Goal: Check status: Check status

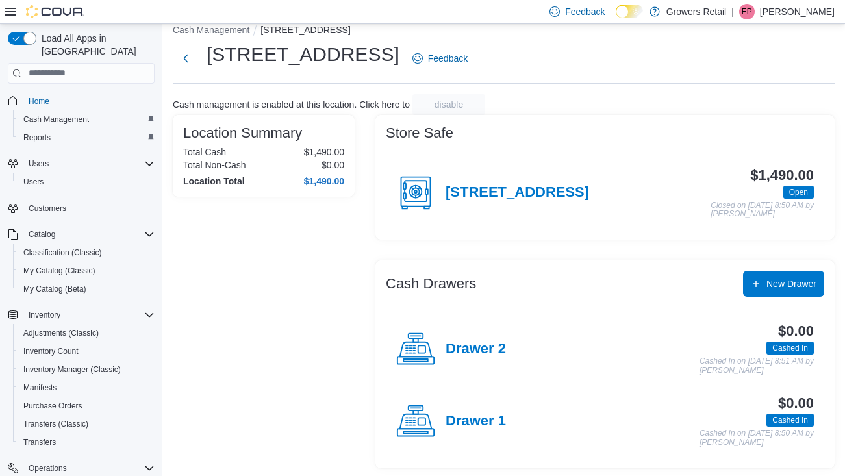
scroll to position [109, 0]
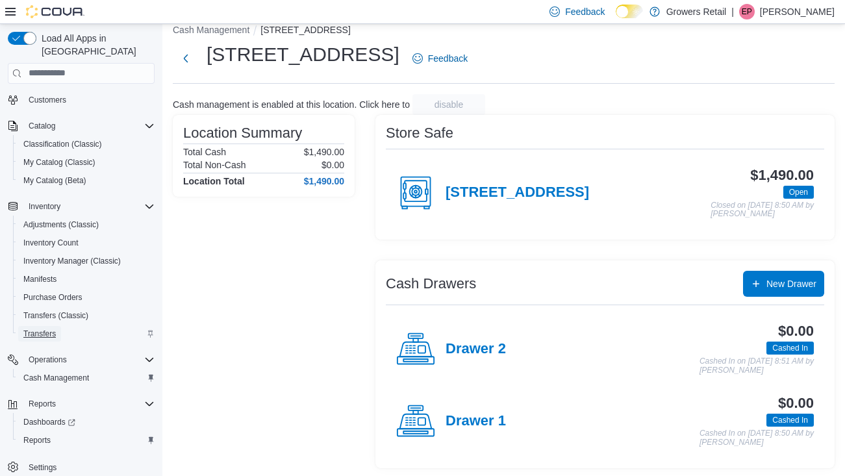
click at [53, 329] on span "Transfers" at bounding box center [39, 334] width 32 height 10
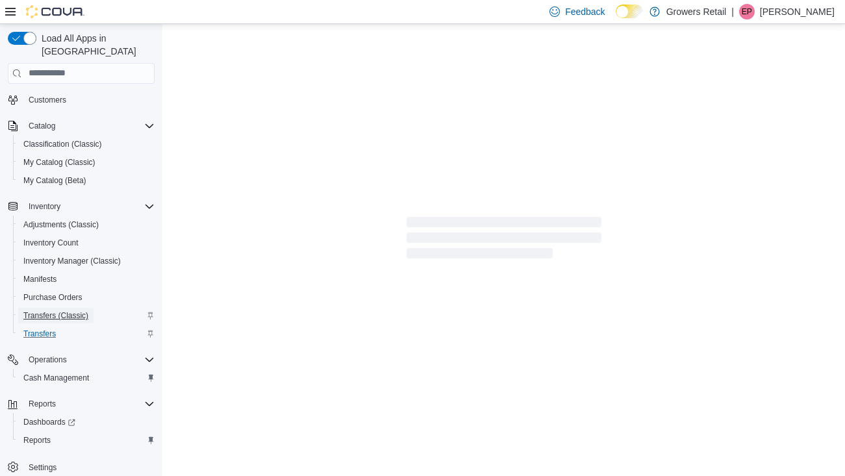
click at [53, 311] on span "Transfers (Classic)" at bounding box center [55, 316] width 65 height 10
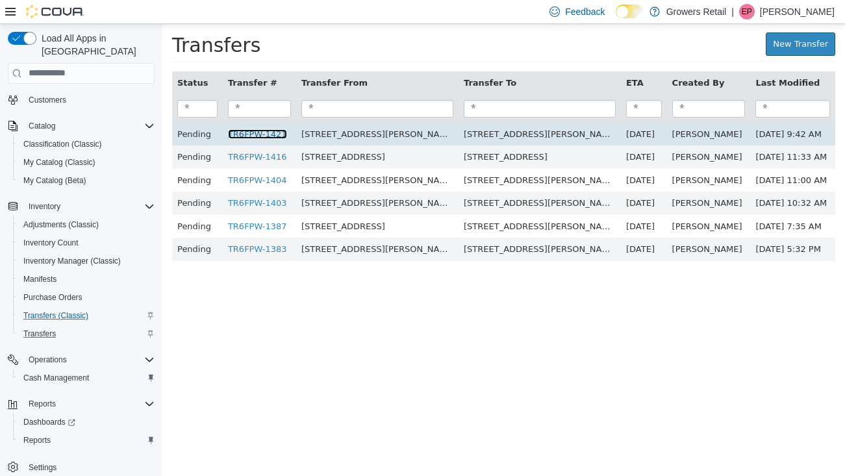
click at [243, 136] on link "TR6FPW-1421" at bounding box center [257, 134] width 59 height 10
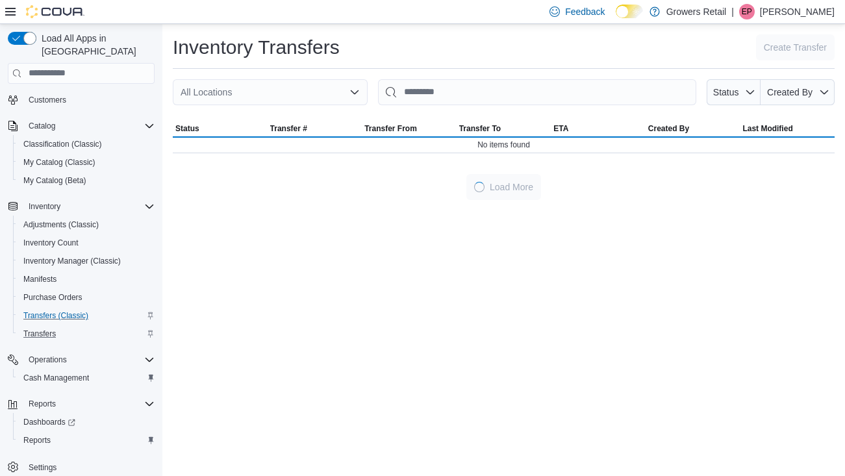
scroll to position [109, 0]
